Goal: Task Accomplishment & Management: Use online tool/utility

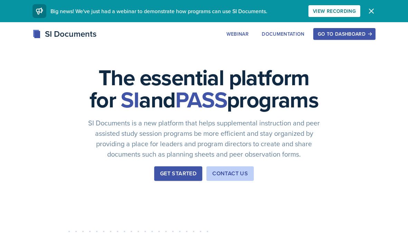
click at [353, 34] on div "Go to Dashboard" at bounding box center [344, 34] width 53 height 6
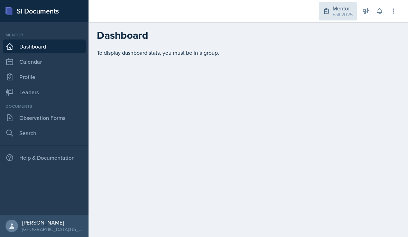
click at [342, 20] on div "Mentor Fall 2025" at bounding box center [338, 11] width 38 height 18
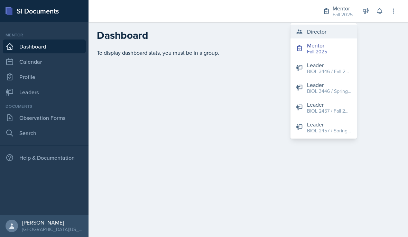
click at [326, 36] on button "Director" at bounding box center [324, 32] width 66 height 14
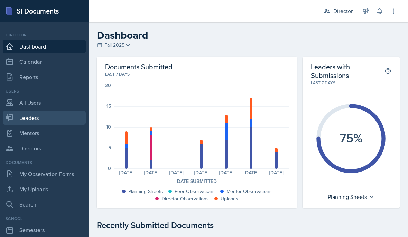
click at [42, 123] on link "Leaders" at bounding box center [44, 118] width 83 height 14
select select "a8c40de0-d7eb-4f82-90ee-ac0c6ce45f71"
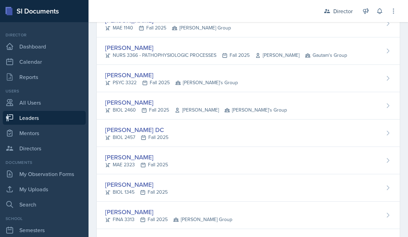
scroll to position [161, 0]
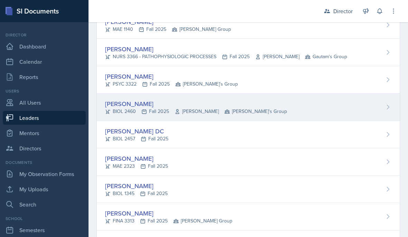
click at [250, 104] on div "[PERSON_NAME]" at bounding box center [196, 103] width 182 height 9
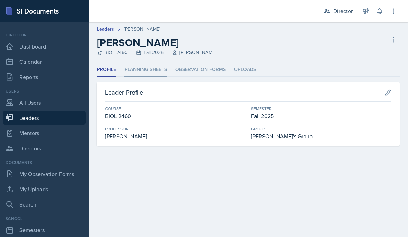
click at [150, 70] on li "Planning Sheets" at bounding box center [146, 69] width 43 height 13
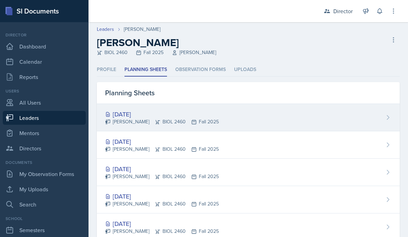
click at [242, 115] on div "[DATE] [PERSON_NAME] BIOL 2460 Fall 2025" at bounding box center [248, 117] width 303 height 27
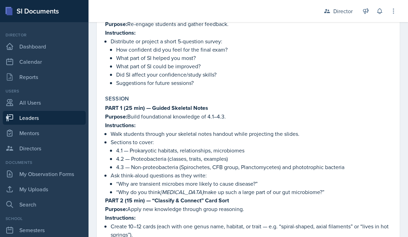
scroll to position [168, 0]
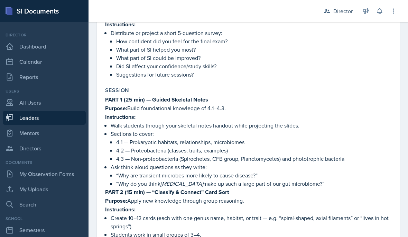
click at [351, 121] on p "Walk students through your skeletal notes handout while projecting the slides." at bounding box center [251, 125] width 281 height 8
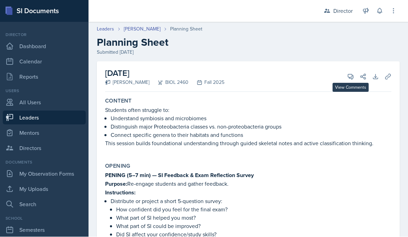
scroll to position [0, 0]
click at [349, 73] on icon at bounding box center [351, 76] width 7 height 7
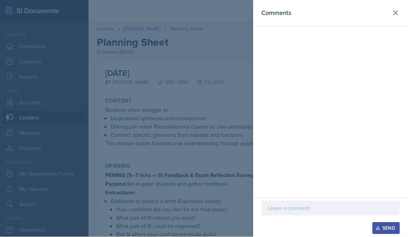
click at [295, 201] on div at bounding box center [331, 208] width 138 height 15
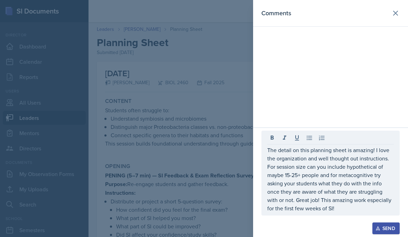
click at [385, 233] on button "Send" at bounding box center [386, 228] width 27 height 12
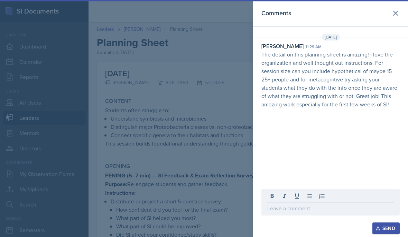
scroll to position [58, 0]
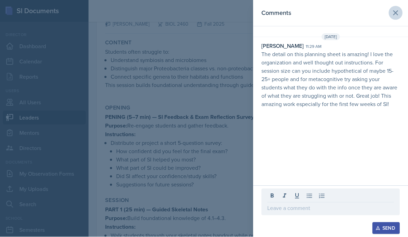
click at [394, 15] on icon at bounding box center [396, 13] width 4 height 4
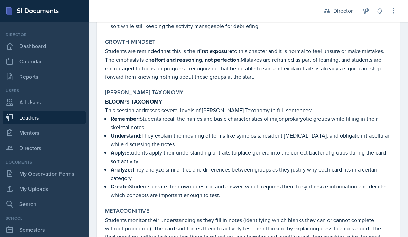
scroll to position [764, 0]
